Goal: Task Accomplishment & Management: Complete application form

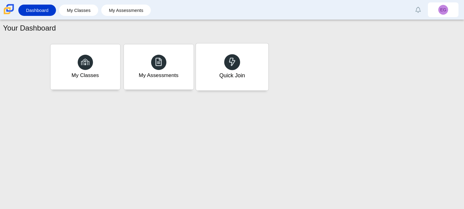
click at [233, 76] on div "Quick Join" at bounding box center [232, 76] width 26 height 8
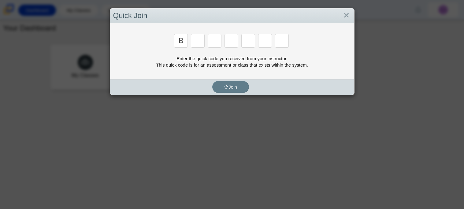
type input "B"
type input "m"
type input "2"
type input "3"
type input "5"
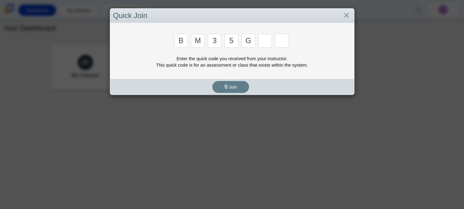
type input "g"
type input "b"
type input "3"
type input "g"
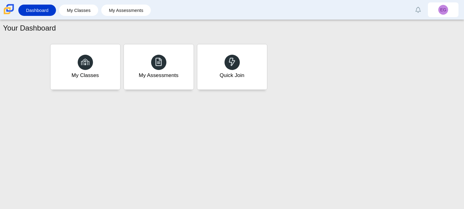
type input "b"
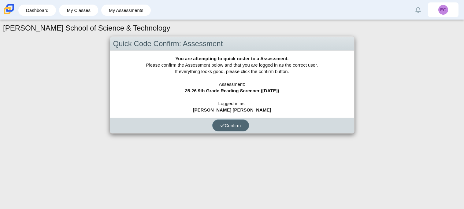
click at [241, 125] on span "Confirm" at bounding box center [230, 125] width 21 height 5
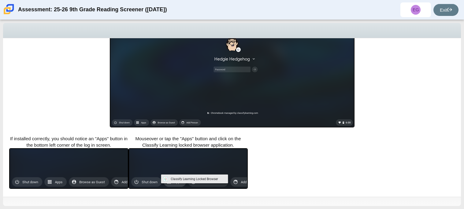
scroll to position [148, 0]
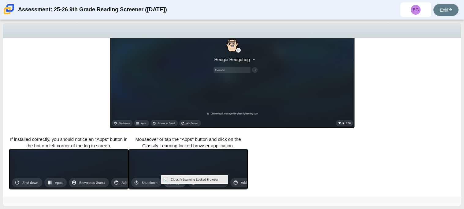
click at [407, 18] on div "Assessment: 25-26 9th Grade Reading Screener ([DATE]) EG [PERSON_NAME] [PERSON_…" at bounding box center [232, 10] width 464 height 20
click at [407, 10] on span "EG" at bounding box center [415, 9] width 31 height 15
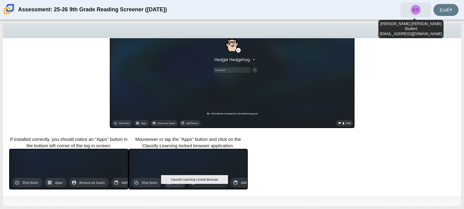
click at [407, 10] on span "EG" at bounding box center [415, 9] width 31 height 15
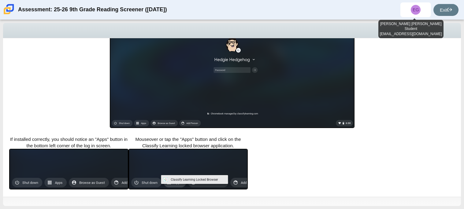
click at [414, 102] on div "Locked browser is required to take this assessment. In order to access this ass…" at bounding box center [232, 117] width 458 height 159
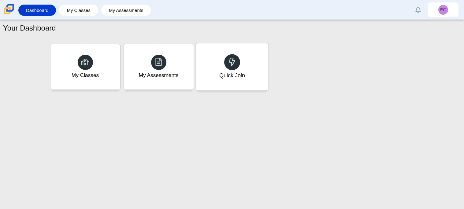
click at [210, 55] on div "Quick Join" at bounding box center [232, 66] width 72 height 47
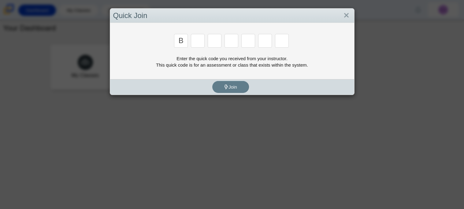
type input "B"
type input "m"
type input "3"
type input "5"
type input "3"
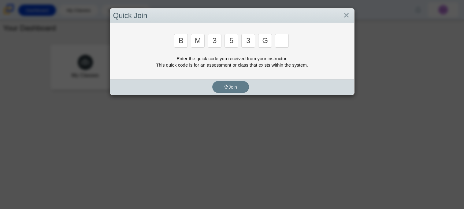
type input "g"
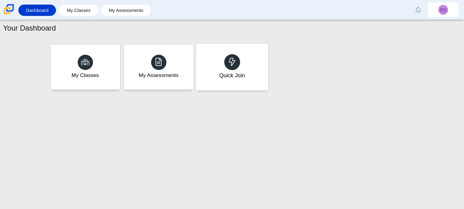
type input "b"
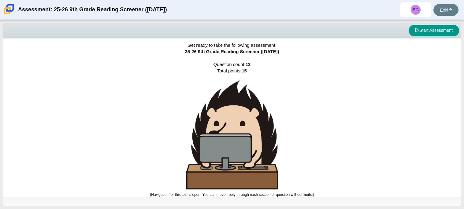
scroll to position [4, 0]
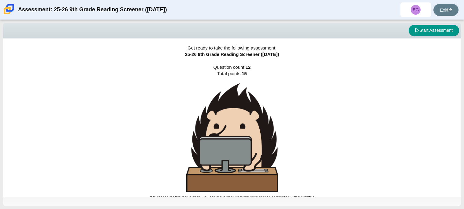
scroll to position [4, 0]
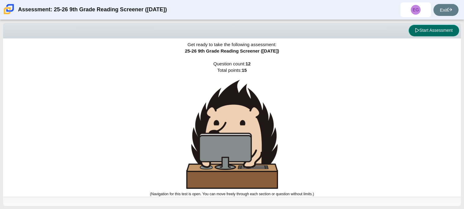
click at [426, 32] on button "Start Assessment" at bounding box center [433, 31] width 50 height 12
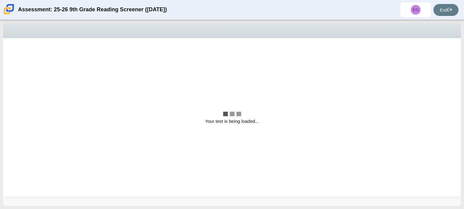
scroll to position [0, 0]
select select "ccc5b315-3c7c-471c-bf90-f22c8299c798"
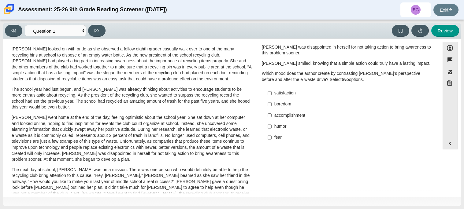
scroll to position [15, 0]
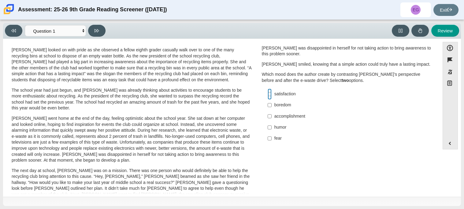
click at [269, 92] on input "satisfaction satisfaction" at bounding box center [269, 94] width 4 height 11
checkbox input "true"
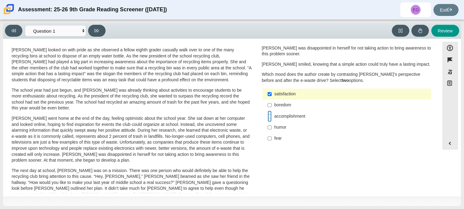
click at [267, 115] on input "accomplishment accomplishment" at bounding box center [269, 116] width 4 height 11
checkbox input "true"
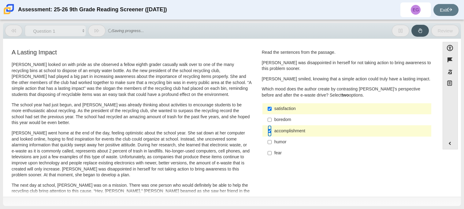
scroll to position [1, 0]
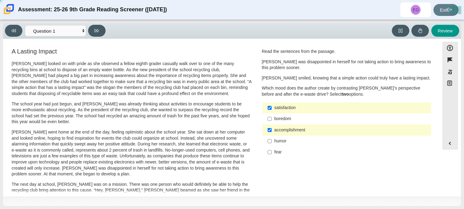
click at [274, 149] on div "fear" at bounding box center [351, 152] width 154 height 6
click at [271, 149] on input "fear fear" at bounding box center [269, 152] width 4 height 11
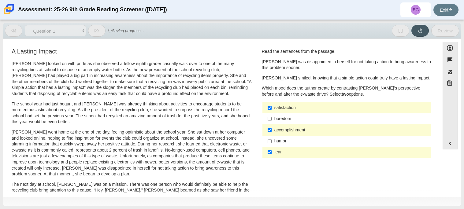
click at [274, 151] on div "fear" at bounding box center [351, 152] width 154 height 6
click at [271, 151] on input "fear fear" at bounding box center [269, 152] width 4 height 11
checkbox input "false"
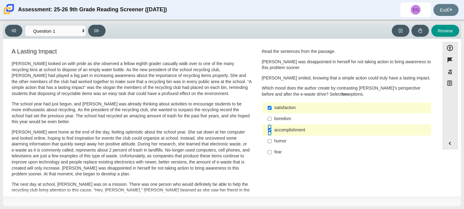
click at [269, 129] on input "accomplishment accomplishment" at bounding box center [269, 129] width 4 height 11
checkbox input "false"
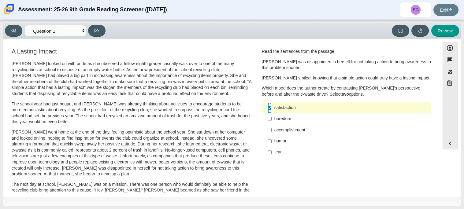
click at [268, 108] on input "satisfaction satisfaction" at bounding box center [269, 107] width 4 height 11
checkbox input "false"
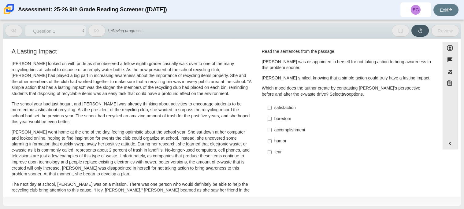
click at [282, 130] on div "accomplishment" at bounding box center [351, 130] width 154 height 6
click at [271, 130] on input "accomplishment accomplishment" at bounding box center [269, 129] width 4 height 11
checkbox input "true"
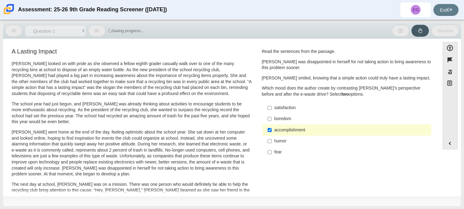
click at [283, 119] on div "boredom" at bounding box center [351, 119] width 154 height 6
click at [271, 119] on input "boredom boredom" at bounding box center [269, 118] width 4 height 11
checkbox input "true"
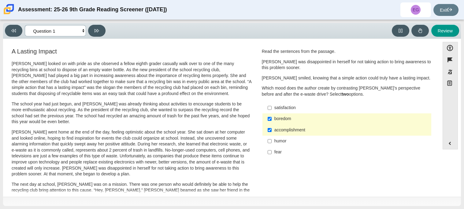
click at [83, 32] on select "Questions Question 1 Question 2 Question 3 Question 4 Question 5 Question 6 Que…" at bounding box center [55, 30] width 61 height 11
click at [138, 131] on p "[PERSON_NAME] went home at the end of the day, feeling optimistic about the sch…" at bounding box center [132, 153] width 240 height 48
click at [99, 35] on button at bounding box center [96, 31] width 17 height 12
select select "0ff64528-ffd7-428d-b192-babfaadd44e8"
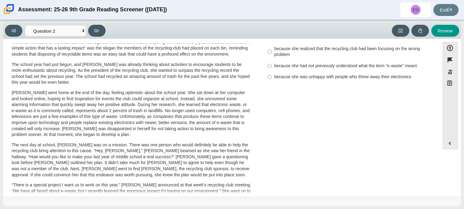
scroll to position [0, 0]
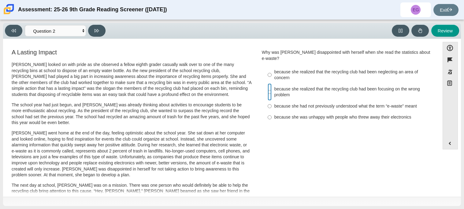
click at [267, 85] on input "because she realized that the recycling club had been focusing on the wrong pro…" at bounding box center [269, 91] width 4 height 17
radio input "true"
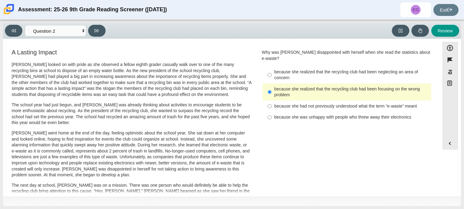
click at [282, 90] on div "because she realized that the recycling club had been focusing on the wrong pro…" at bounding box center [351, 92] width 154 height 12
click at [271, 90] on input "because she realized that the recycling club had been focusing on the wrong pro…" at bounding box center [269, 91] width 4 height 17
click at [274, 90] on div "because she realized that the recycling club had been focusing on the wrong pro…" at bounding box center [351, 92] width 154 height 12
click at [271, 90] on input "because she realized that the recycling club had been focusing on the wrong pro…" at bounding box center [269, 91] width 4 height 17
click at [268, 86] on input "because she realized that the recycling club had been focusing on the wrong pro…" at bounding box center [269, 91] width 4 height 17
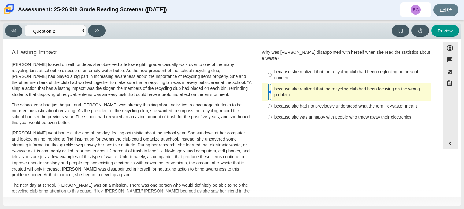
click at [268, 86] on input "because she realized that the recycling club had been focusing on the wrong pro…" at bounding box center [269, 91] width 4 height 17
click at [268, 87] on input "because she realized that the recycling club had been focusing on the wrong pro…" at bounding box center [269, 91] width 4 height 17
click at [94, 34] on button at bounding box center [96, 31] width 17 height 12
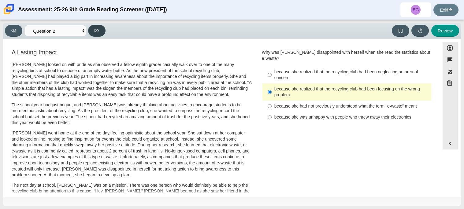
select select "7ce3d843-6974-4858-901c-1ff39630e843"
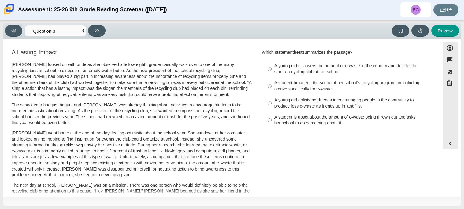
click at [292, 120] on div "A student is upset about the amount of e-waste being thrown out and asks her sc…" at bounding box center [351, 120] width 154 height 12
click at [271, 120] on input "A student is upset about the amount of e-waste being thrown out and asks her sc…" at bounding box center [269, 120] width 4 height 17
radio input "true"
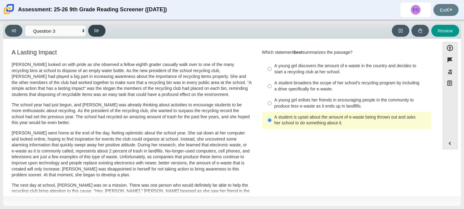
click at [101, 28] on button at bounding box center [96, 31] width 17 height 12
select select "ca9ea0f1-49c5-4bd1-83b0-472c18652b42"
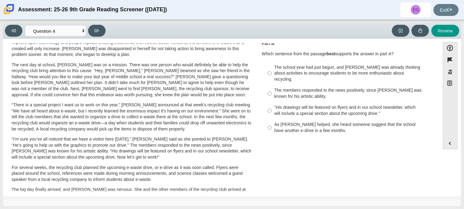
scroll to position [88, 0]
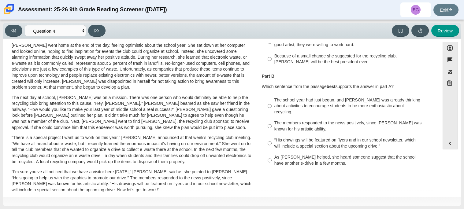
click at [318, 102] on div "The school year had just begun, and [PERSON_NAME] was already thinking about ac…" at bounding box center [351, 106] width 154 height 18
click at [271, 102] on input "The school year had just begun, and [PERSON_NAME] was already thinking about ac…" at bounding box center [269, 105] width 4 height 23
radio input "true"
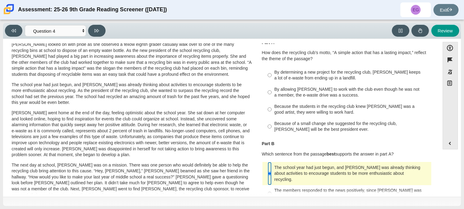
scroll to position [0, 0]
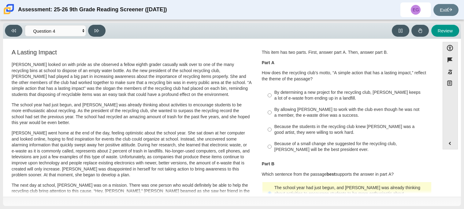
click at [287, 146] on div "Because of a small change she suggested for the recycling club, [PERSON_NAME] w…" at bounding box center [351, 147] width 154 height 12
click at [271, 146] on input "Because of a small change she suggested for the recycling club, [PERSON_NAME] w…" at bounding box center [269, 146] width 4 height 17
radio input "true"
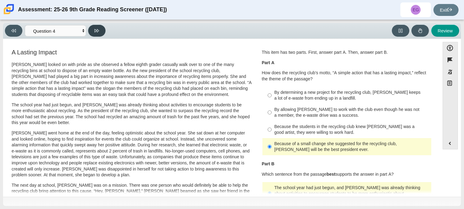
click at [102, 28] on button at bounding box center [96, 31] width 17 height 12
select select "e41f1a79-e29f-4095-8030-a53364015bed"
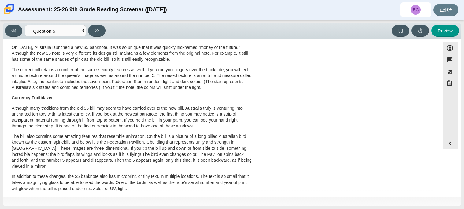
scroll to position [83, 0]
click at [219, 103] on div "A Cool Five Banknotes, or paper money, have been used in most countries for man…" at bounding box center [132, 146] width 240 height 334
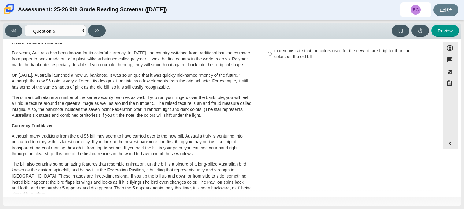
scroll to position [0, 0]
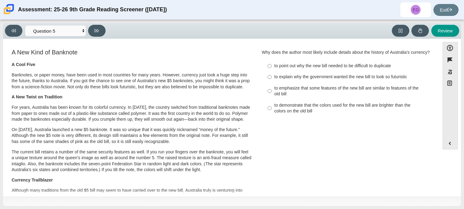
click at [294, 78] on div "to explain why the government wanted the new bill to look so futuristic" at bounding box center [351, 77] width 154 height 6
click at [271, 78] on input "to explain why the government wanted the new bill to look so futuristic to expl…" at bounding box center [269, 77] width 4 height 11
radio input "true"
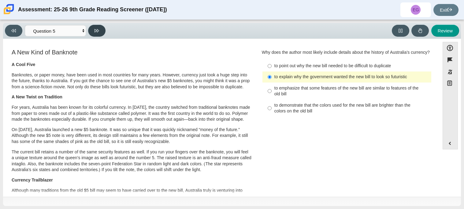
click at [100, 27] on button at bounding box center [96, 31] width 17 height 12
select select "69146e31-7b3d-4a3e-9ce6-f30c24342ae0"
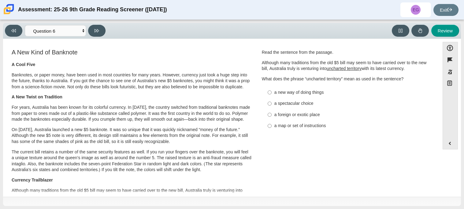
click at [280, 116] on div "a foreign or exotic place" at bounding box center [351, 115] width 154 height 6
click at [271, 116] on input "a foreign or exotic place a foreign or exotic place" at bounding box center [269, 114] width 4 height 11
radio input "true"
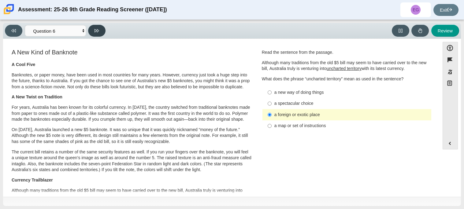
click at [94, 33] on button at bounding box center [96, 31] width 17 height 12
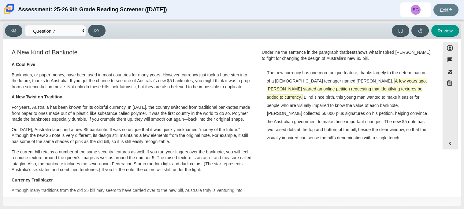
click at [383, 79] on span "A few years ago, [PERSON_NAME] started an online petition requesting that ident…" at bounding box center [347, 89] width 160 height 22
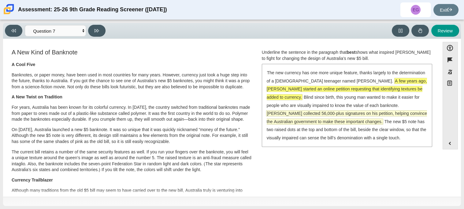
click at [379, 111] on span "[PERSON_NAME] collected 56,000-plus signatures on his petition, helping convinc…" at bounding box center [347, 118] width 160 height 14
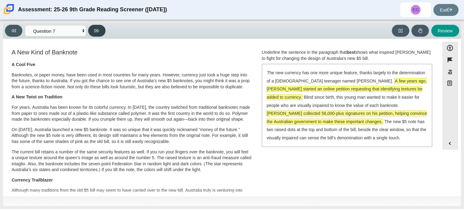
click at [98, 28] on icon at bounding box center [96, 30] width 5 height 5
select select "ea8338c2-a6a3-418e-a305-2b963b54a290"
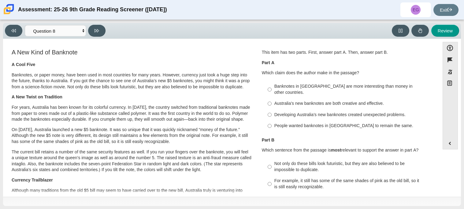
click at [340, 161] on div "Not only do these bills look futuristic, but they are also believed to be impos…" at bounding box center [351, 167] width 154 height 12
click at [271, 161] on input "Not only do these bills look futuristic, but they are also believed to be impos…" at bounding box center [269, 166] width 4 height 17
radio input "true"
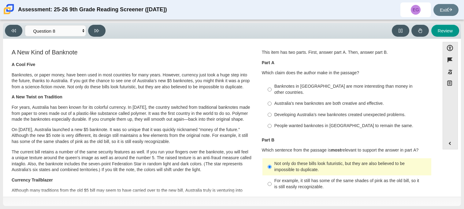
click at [311, 101] on div "Australia’s new banknotes are both creative and effective." at bounding box center [351, 104] width 154 height 6
click at [271, 98] on input "Australia’s new banknotes are both creative and effective. Australia’s new bank…" at bounding box center [269, 103] width 4 height 11
radio input "true"
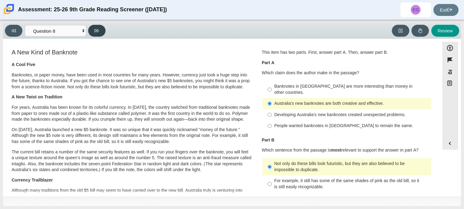
click at [98, 30] on icon at bounding box center [96, 30] width 5 height 3
select select "89f058d6-b15c-4ef5-a4b3-fdaffb8868b6"
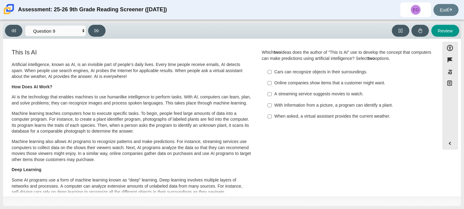
click at [287, 105] on div "With information from a picture, a program can identify a plant." at bounding box center [351, 105] width 154 height 6
click at [271, 105] on input "With information from a picture, a program can identify a plant. With informati…" at bounding box center [269, 105] width 4 height 11
checkbox input "true"
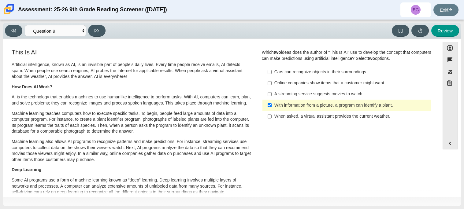
click at [284, 82] on div "Online companies show items that a customer might want." at bounding box center [351, 83] width 154 height 6
click at [271, 82] on input "Online companies show items that a customer might want. Online companies show i…" at bounding box center [269, 83] width 4 height 11
checkbox input "true"
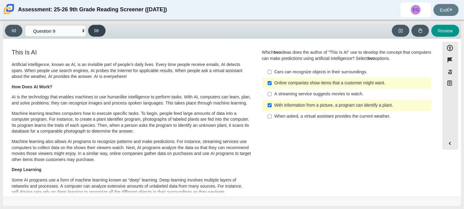
click at [98, 30] on icon at bounding box center [96, 30] width 5 height 5
select select "cdf3c14e-a918-44d1-9b63-3db0fa81641e"
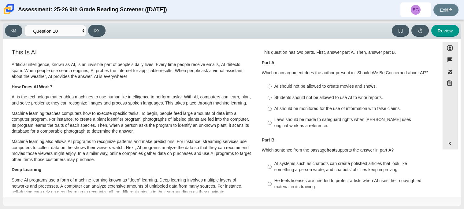
click at [307, 108] on div "AI should be monitored for the use of information with false claims." at bounding box center [351, 109] width 154 height 6
click at [271, 108] on input "AI should be monitored for the use of information with false claims. AI should …" at bounding box center [269, 108] width 4 height 11
radio input "true"
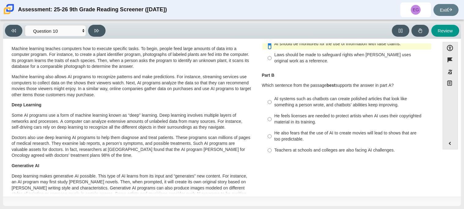
scroll to position [65, 0]
drag, startPoint x: 291, startPoint y: 149, endPoint x: 292, endPoint y: 145, distance: 4.6
click at [292, 145] on ul "AI systems such as chatbots can create polished articles that look like somethi…" at bounding box center [346, 125] width 169 height 63
click at [282, 101] on div "AI systems such as chatbots can create polished articles that look like somethi…" at bounding box center [351, 102] width 154 height 12
click at [271, 101] on input "AI systems such as chatbots can create polished articles that look like somethi…" at bounding box center [269, 102] width 4 height 17
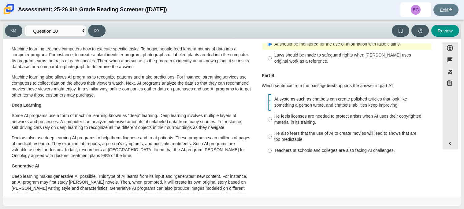
radio input "true"
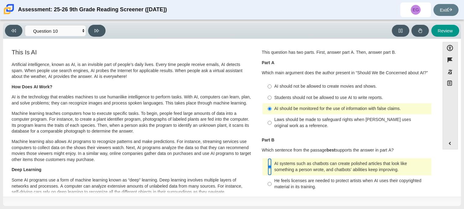
scroll to position [1, 0]
click at [101, 30] on button at bounding box center [96, 31] width 17 height 12
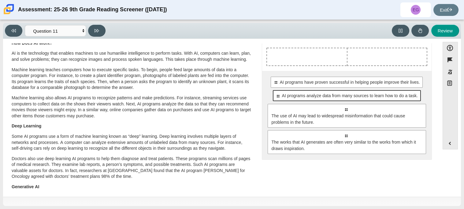
scroll to position [41, 0]
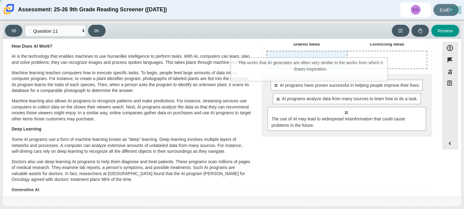
drag, startPoint x: 352, startPoint y: 137, endPoint x: 317, endPoint y: 60, distance: 83.7
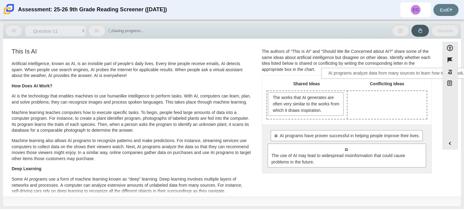
scroll to position [0, 0]
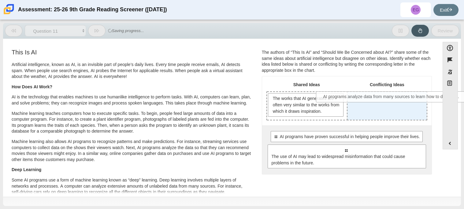
drag, startPoint x: 330, startPoint y: 112, endPoint x: 376, endPoint y: 100, distance: 47.8
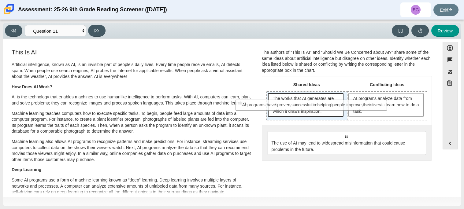
drag, startPoint x: 360, startPoint y: 135, endPoint x: 327, endPoint y: 104, distance: 45.4
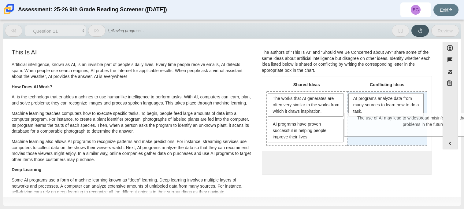
drag, startPoint x: 306, startPoint y: 170, endPoint x: 384, endPoint y: 126, distance: 89.4
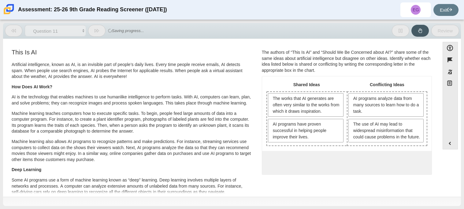
click at [86, 48] on div "This Is AI Artificial intelligence, known as AI, is an invisible part of people…" at bounding box center [132, 160] width 242 height 225
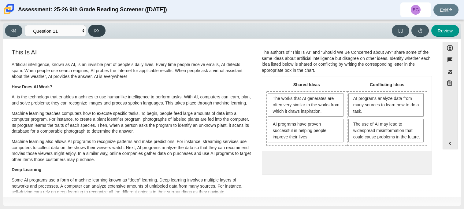
click at [99, 33] on button at bounding box center [96, 31] width 17 height 12
select select "c3effed4-44ce-4a19-bd96-1787f34e9b4c"
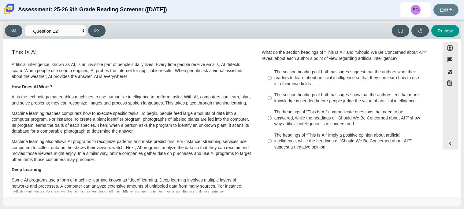
click at [297, 115] on div "The headings of “This Is AI” communicate questions that need to be answered, wh…" at bounding box center [351, 118] width 154 height 18
click at [271, 115] on input "The headings of “This Is AI” communicate questions that need to be answered, wh…" at bounding box center [269, 118] width 4 height 23
radio input "true"
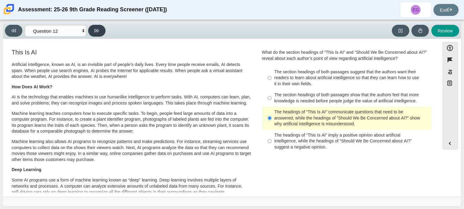
click at [98, 27] on button at bounding box center [96, 31] width 17 height 12
select select "review"
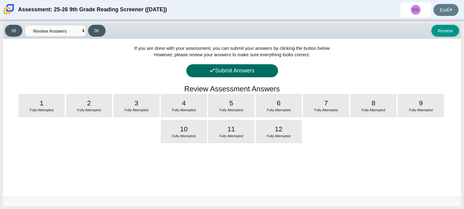
click at [242, 70] on button "Submit Answers" at bounding box center [232, 70] width 92 height 13
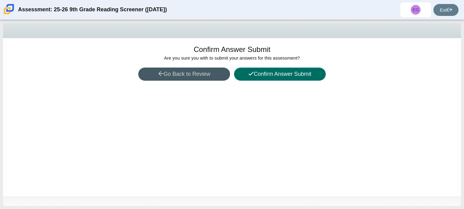
click at [279, 75] on button "Confirm Answer Submit" at bounding box center [280, 74] width 92 height 13
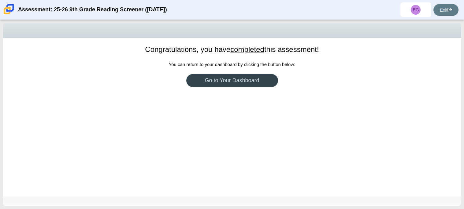
click at [243, 78] on link "Go to Your Dashboard" at bounding box center [232, 80] width 92 height 13
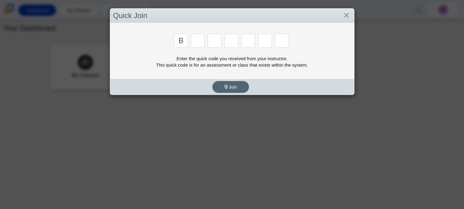
type input "b"
type input "m"
type input "3"
type input "5"
type input "3"
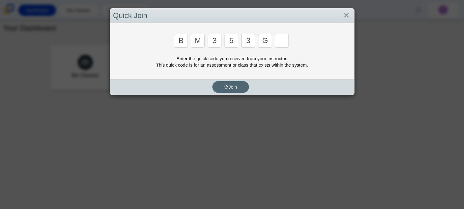
type input "g"
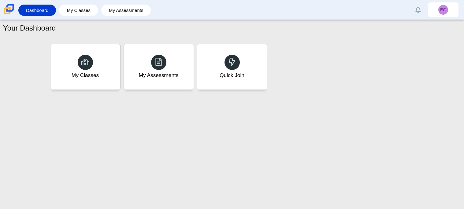
type input "b"
